Goal: Task Accomplishment & Management: Manage account settings

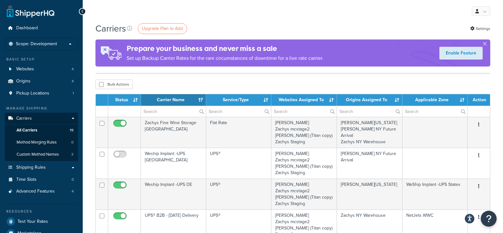
select select "15"
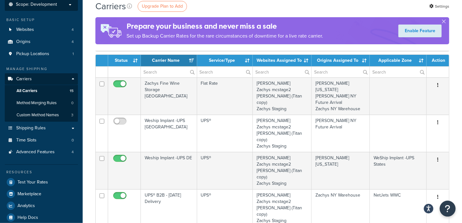
click at [74, 4] on p "Scope: Development" at bounding box center [41, 4] width 67 height 5
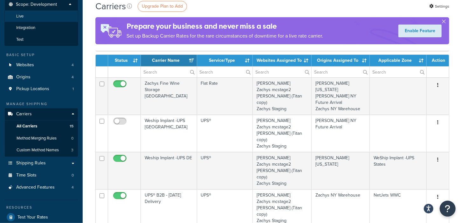
click at [45, 17] on li "Live" at bounding box center [41, 17] width 74 height 12
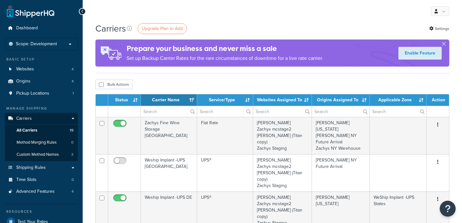
select select "15"
click at [63, 46] on p "Scope: Development" at bounding box center [41, 43] width 67 height 5
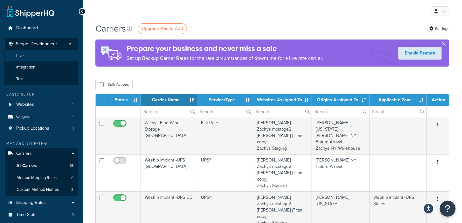
click at [46, 58] on li "Live" at bounding box center [41, 56] width 74 height 12
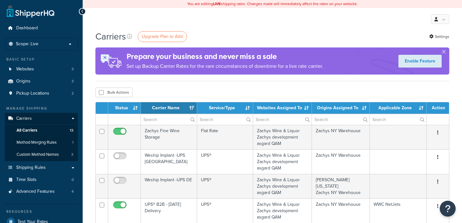
select select "15"
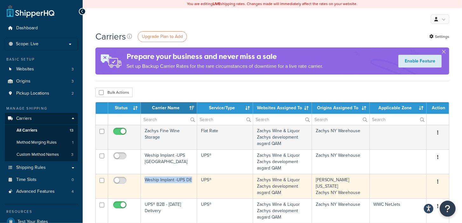
drag, startPoint x: 193, startPoint y: 181, endPoint x: 146, endPoint y: 180, distance: 47.7
click at [146, 180] on td "Weship Implant -UPS DE" at bounding box center [169, 186] width 56 height 25
copy td "Weship Implant -UPS DE"
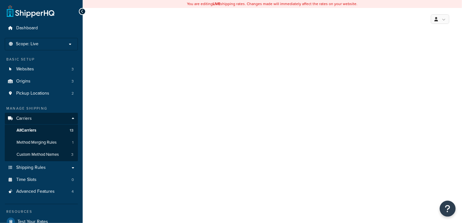
select select "ups"
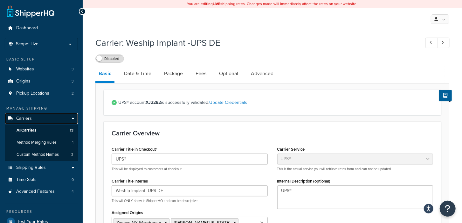
click at [23, 117] on span "Carriers" at bounding box center [24, 118] width 16 height 5
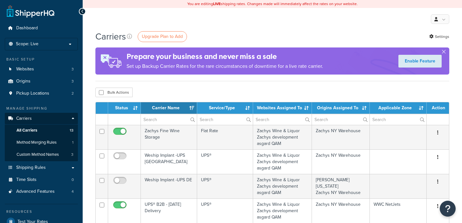
select select "15"
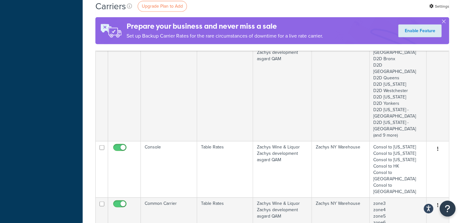
scroll to position [358, 0]
